Goal: Task Accomplishment & Management: Manage account settings

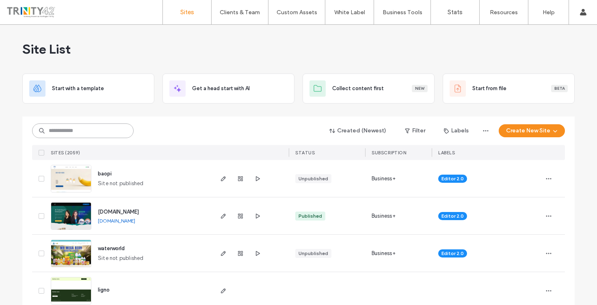
click at [92, 133] on input at bounding box center [83, 130] width 102 height 15
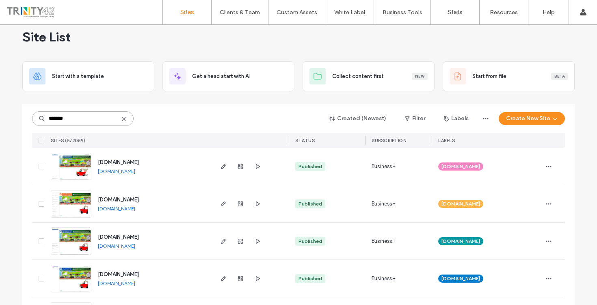
scroll to position [13, 0]
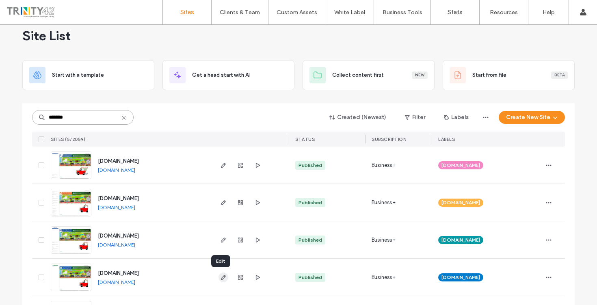
type input "*******"
click at [220, 276] on icon "button" at bounding box center [223, 277] width 6 height 6
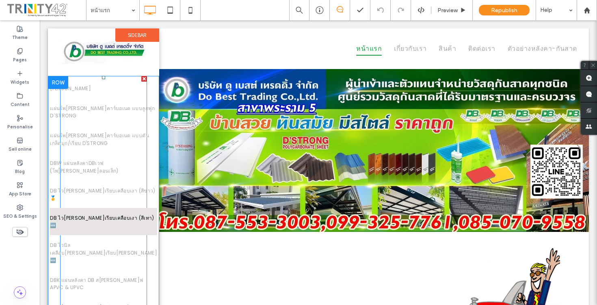
scroll to position [3, 0]
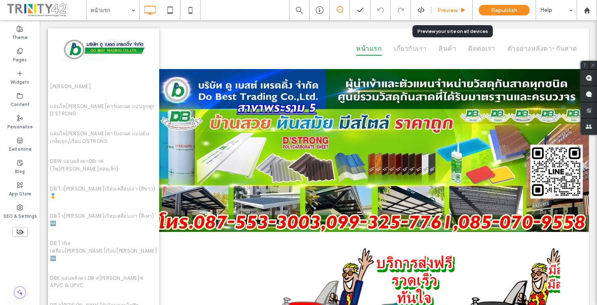
click at [448, 9] on span "Preview" at bounding box center [447, 10] width 20 height 7
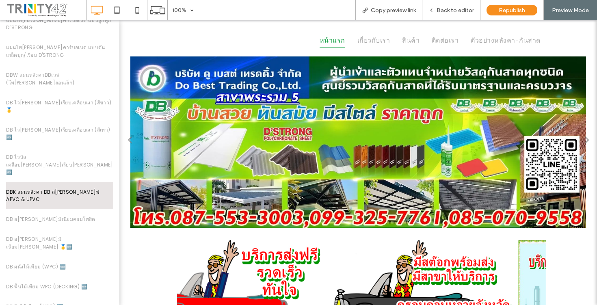
scroll to position [87, 0]
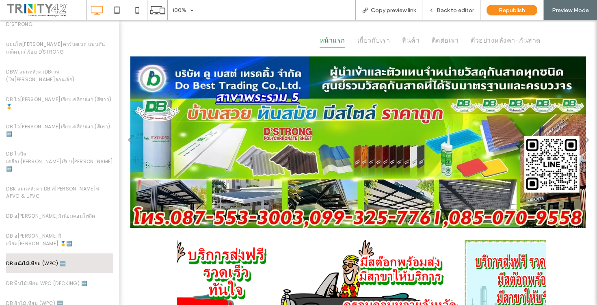
click at [57, 260] on span "DB ผนังไม้เทียม (WPC) 🆕" at bounding box center [36, 264] width 60 height 8
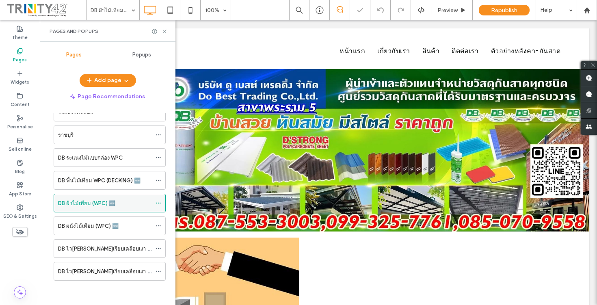
click at [160, 203] on use at bounding box center [158, 203] width 4 height 1
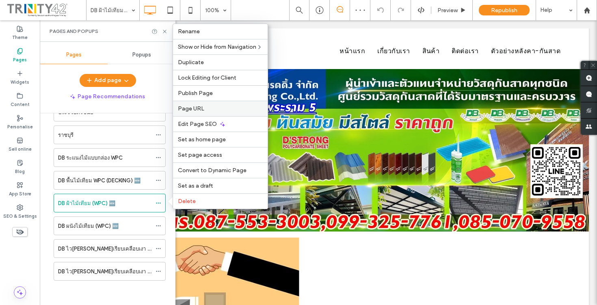
click at [220, 108] on label "Page URL" at bounding box center [220, 108] width 85 height 7
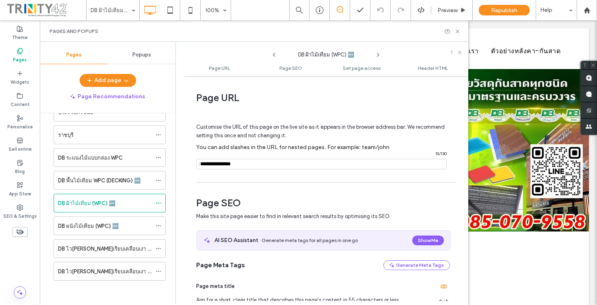
click at [233, 164] on input "notEmpty" at bounding box center [321, 164] width 251 height 11
click at [234, 164] on input "notEmpty" at bounding box center [321, 164] width 251 height 11
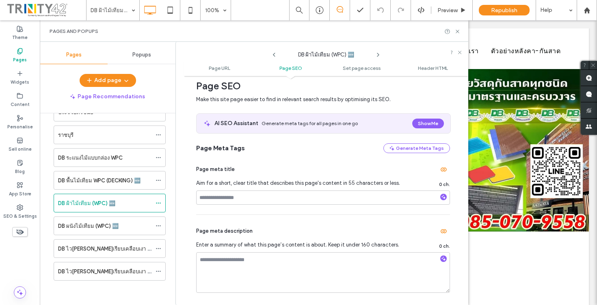
scroll to position [117, 0]
type input "**********"
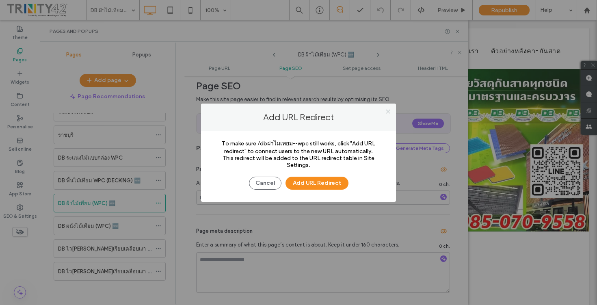
click at [389, 112] on icon at bounding box center [388, 111] width 6 height 6
